Goal: Task Accomplishment & Management: Use online tool/utility

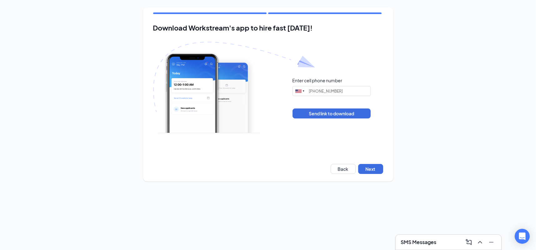
type input "[PHONE_NUMBER]"
click at [370, 165] on button "Next" at bounding box center [370, 169] width 25 height 10
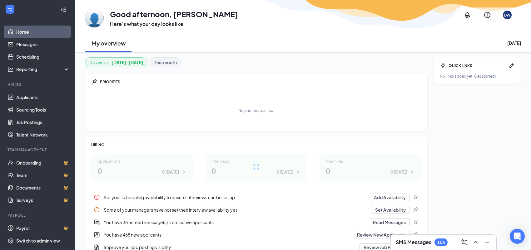
click at [502, 20] on div "BW" at bounding box center [507, 14] width 15 height 15
click at [35, 100] on link "Applicants" at bounding box center [42, 97] width 53 height 12
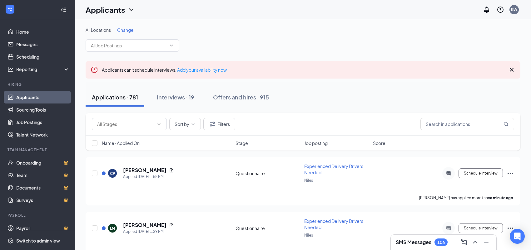
click at [507, 73] on div "Applicants can't schedule interviews. Add your availability now" at bounding box center [303, 69] width 435 height 17
click at [508, 72] on icon "Cross" at bounding box center [511, 69] width 7 height 7
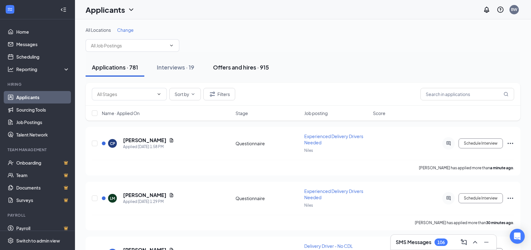
click at [260, 66] on div "Offers and hires · 915" at bounding box center [241, 67] width 56 height 8
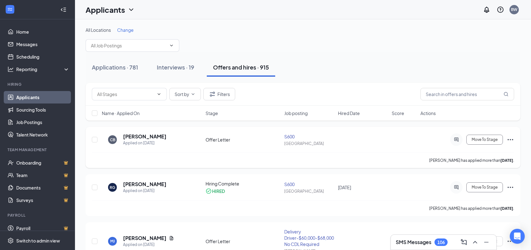
click at [158, 137] on h5 "Chrystllynn Boyd" at bounding box center [144, 136] width 43 height 7
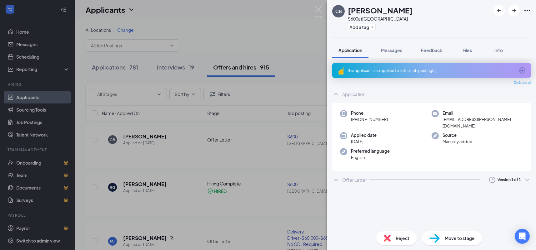
click at [337, 176] on icon "ChevronDown" at bounding box center [335, 179] width 7 height 7
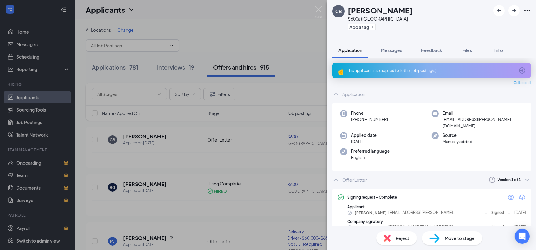
scroll to position [2, 0]
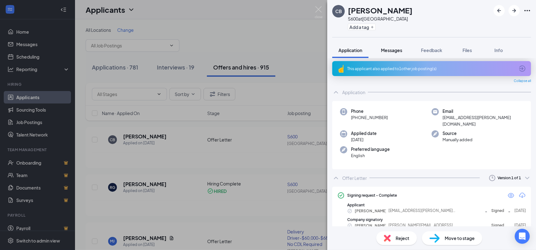
click at [393, 50] on span "Messages" at bounding box center [391, 50] width 21 height 6
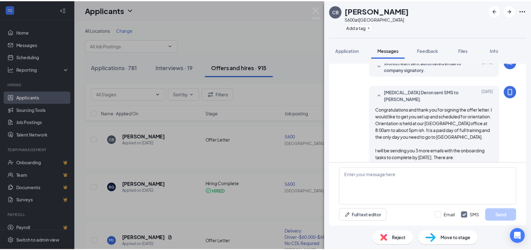
scroll to position [164, 0]
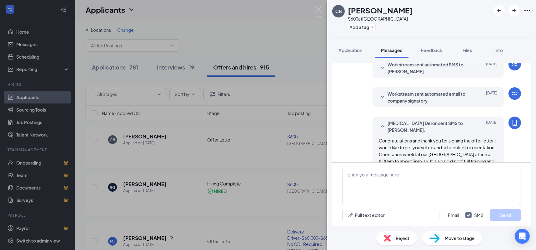
click at [290, 42] on div "CB Chrystllynn Boyd S600 at South Loop Add a tag Application Messages Feedback …" at bounding box center [268, 125] width 536 height 250
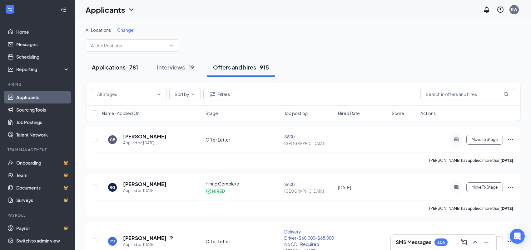
click at [130, 72] on button "Applications · 781" at bounding box center [115, 67] width 59 height 19
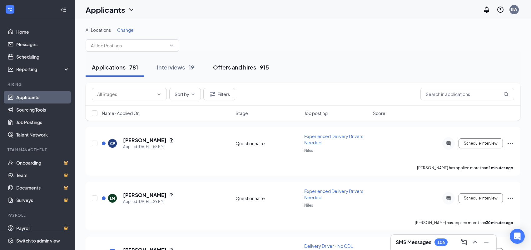
click at [242, 74] on button "Offers and hires · 915" at bounding box center [241, 67] width 68 height 19
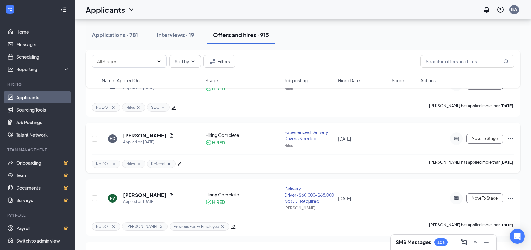
scroll to position [500, 0]
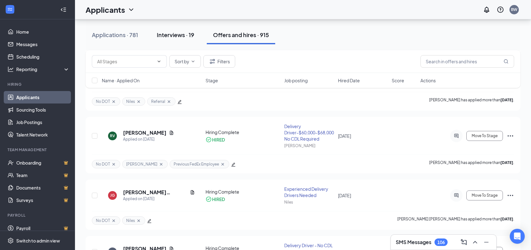
click at [193, 34] on div "Interviews · 19" at bounding box center [175, 35] width 37 height 8
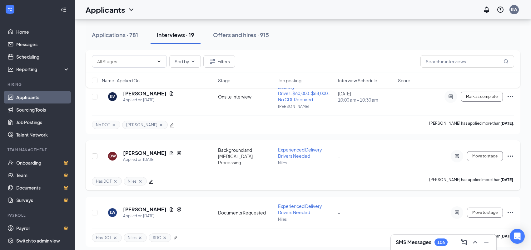
scroll to position [250, 0]
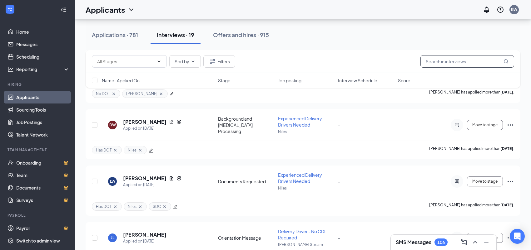
click at [428, 58] on input "text" at bounding box center [467, 61] width 94 height 12
type input "kameron"
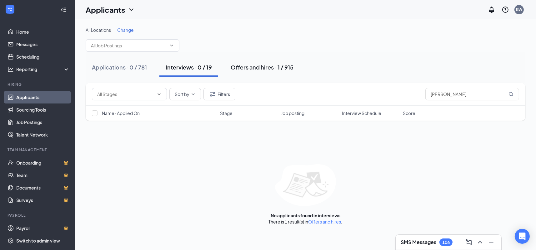
click at [292, 71] on button "Offers and hires · 1 / 915" at bounding box center [261, 67] width 75 height 19
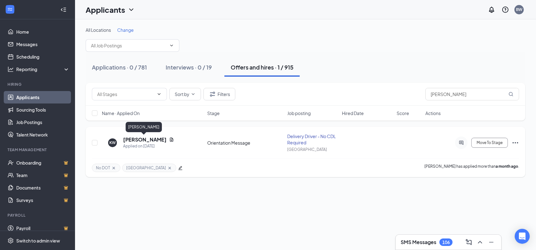
click at [145, 137] on h5 "Kameron Woods" at bounding box center [144, 139] width 43 height 7
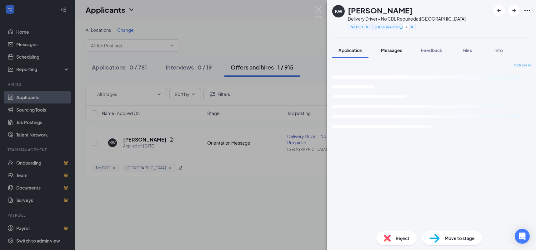
click at [383, 50] on span "Messages" at bounding box center [391, 50] width 21 height 6
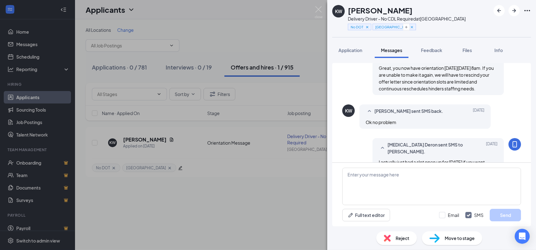
scroll to position [45, 0]
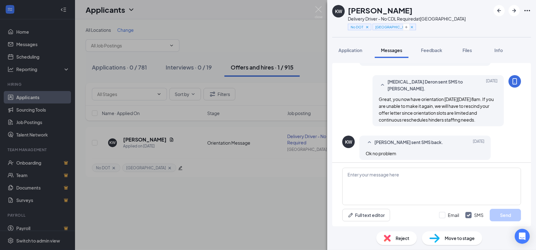
click at [274, 33] on div "KW Kameron Woods Delivery Driver - No CDL Required at South Loop No DOT South L…" at bounding box center [268, 125] width 536 height 250
